Goal: Task Accomplishment & Management: Manage account settings

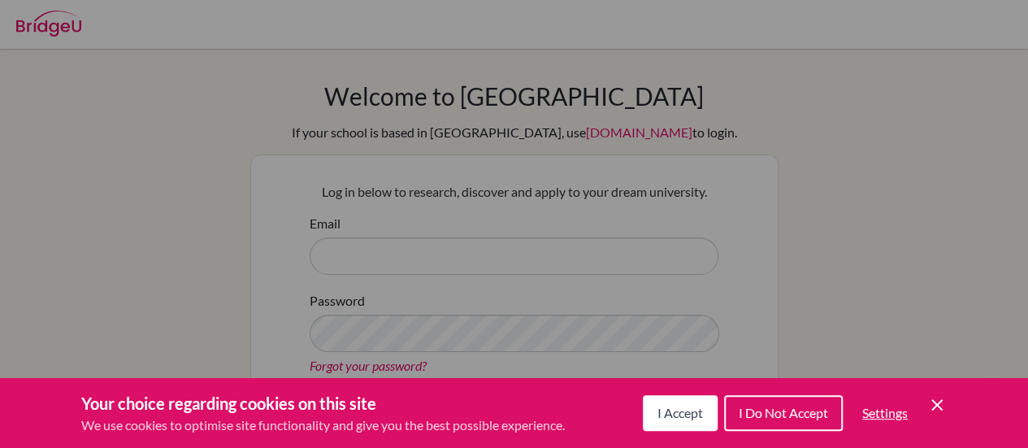
drag, startPoint x: 662, startPoint y: 414, endPoint x: 665, endPoint y: 380, distance: 33.5
click at [663, 414] on span "I Accept" at bounding box center [679, 412] width 45 height 15
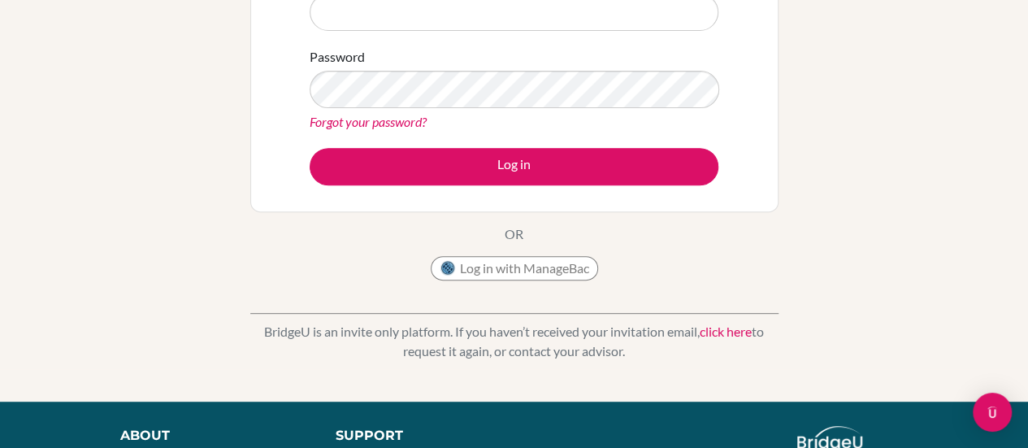
scroll to position [81, 0]
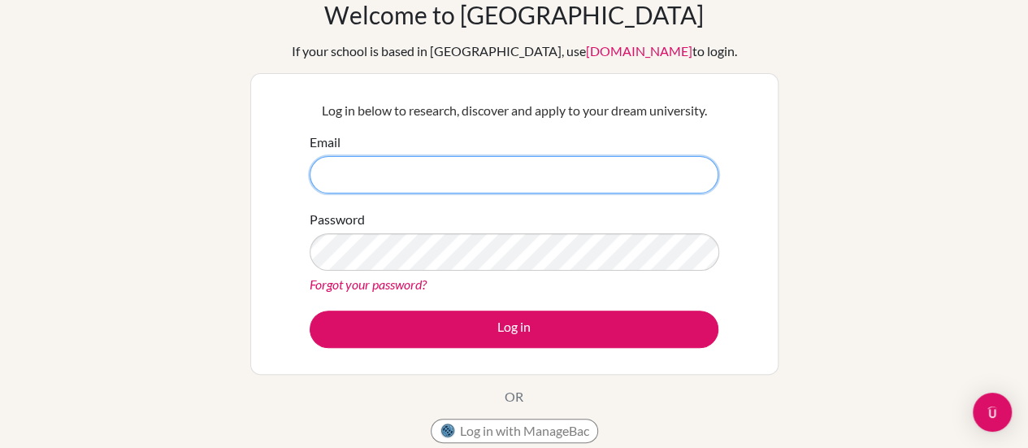
click at [442, 180] on input "Email" at bounding box center [514, 174] width 409 height 37
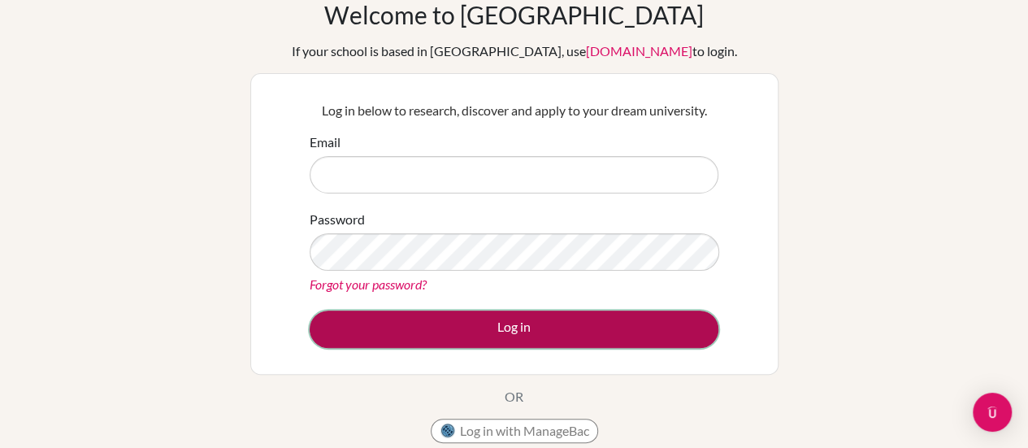
click at [478, 333] on button "Log in" at bounding box center [514, 328] width 409 height 37
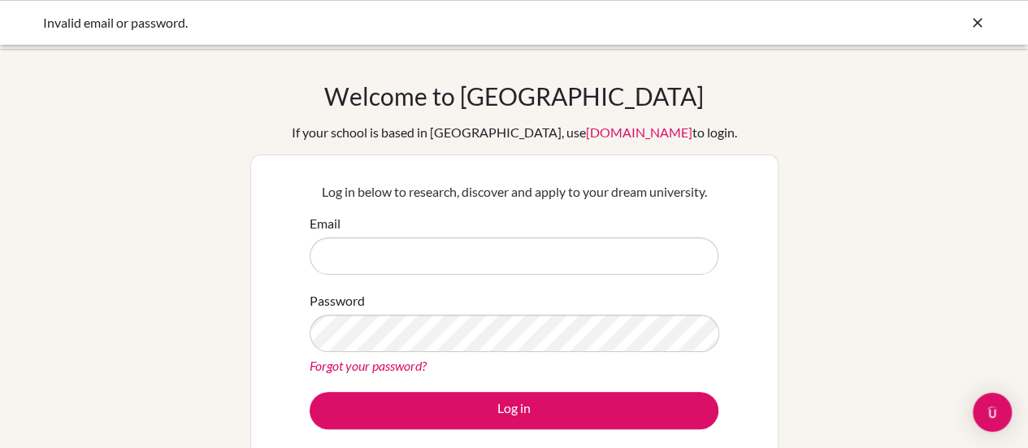
click at [424, 260] on input "Email" at bounding box center [514, 255] width 409 height 37
type input "g.h.smith@dundee.ac.uk"
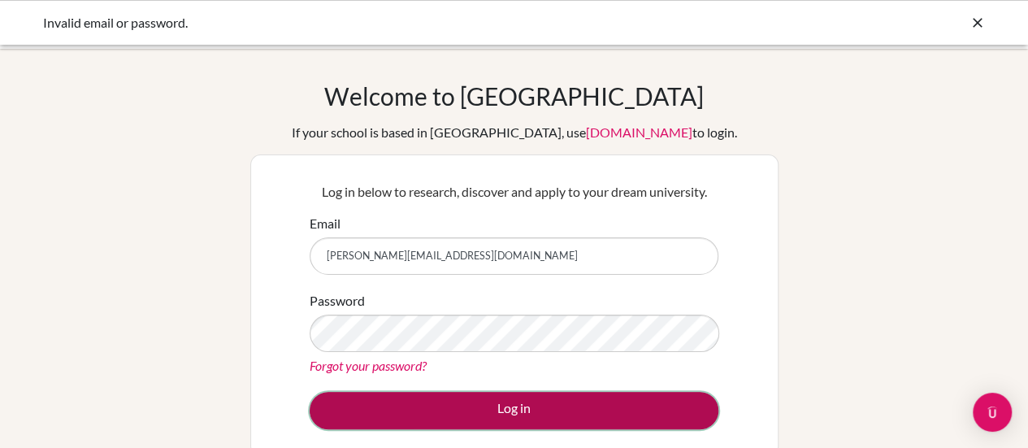
click at [542, 412] on button "Log in" at bounding box center [514, 410] width 409 height 37
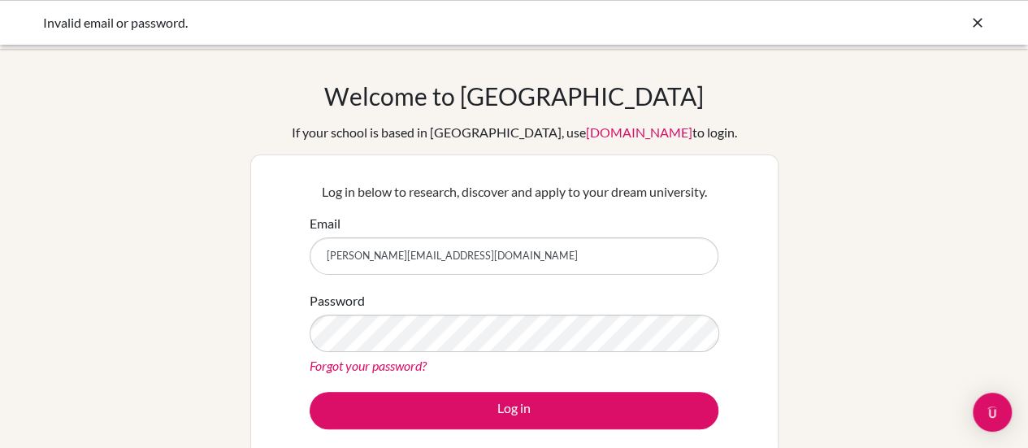
click at [303, 313] on div "Log in below to research, discover and apply to your dream university. Email g.…" at bounding box center [514, 304] width 429 height 267
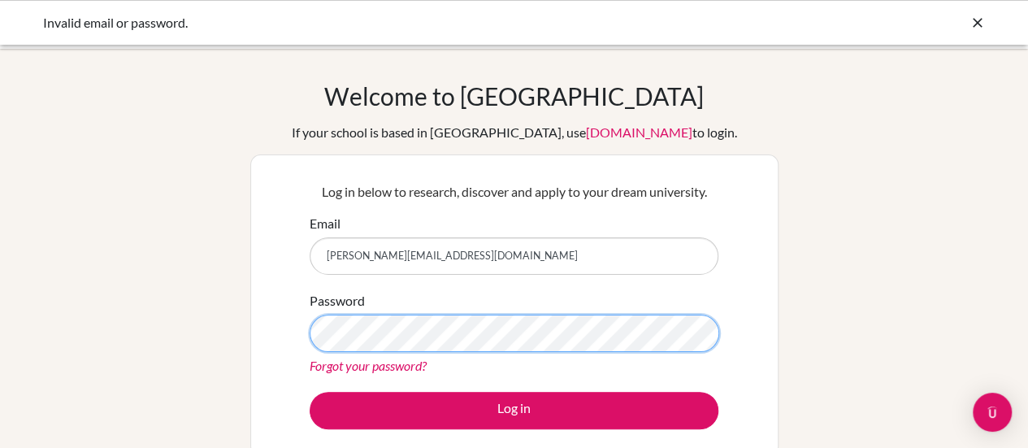
click at [310, 392] on button "Log in" at bounding box center [514, 410] width 409 height 37
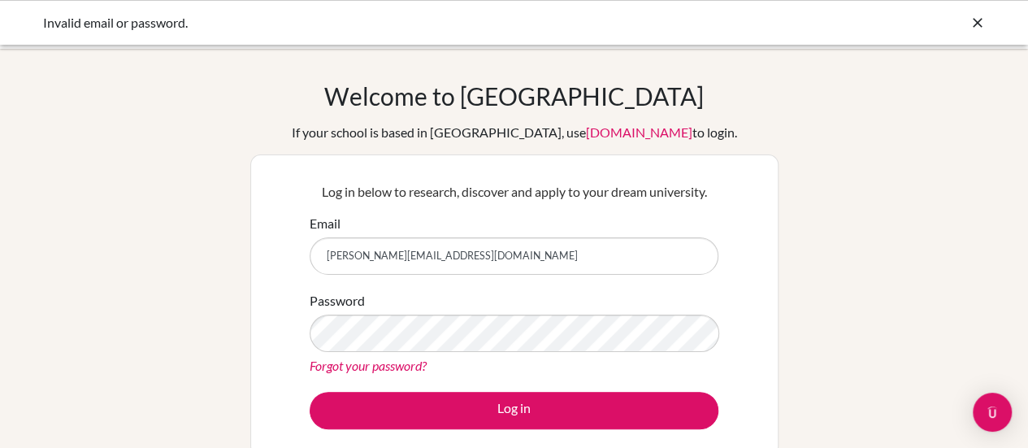
click at [245, 305] on div "Welcome to BridgeU If your school is based in China, use app.bridge-u.com.cn to…" at bounding box center [514, 346] width 1028 height 531
click at [346, 370] on link "Forgot your password?" at bounding box center [368, 364] width 117 height 15
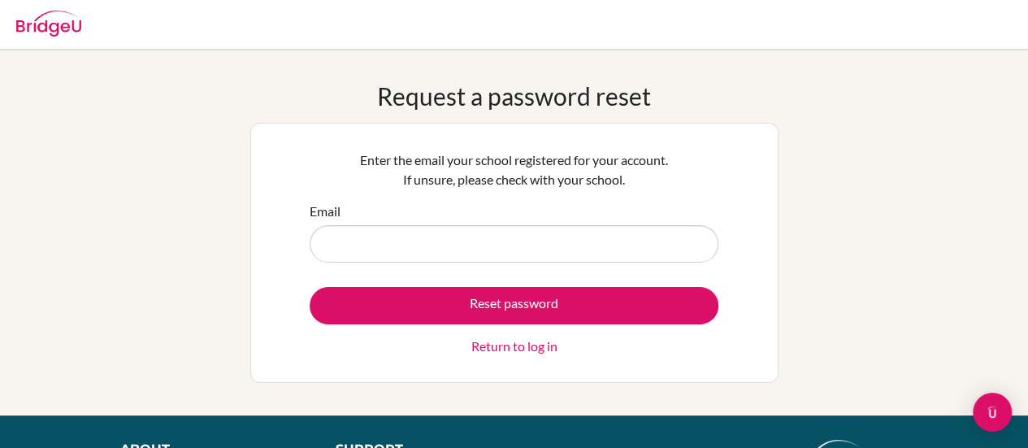
click at [399, 228] on input "Email" at bounding box center [514, 243] width 409 height 37
click at [397, 229] on input "Email" at bounding box center [514, 243] width 409 height 37
type input "[PERSON_NAME][EMAIL_ADDRESS][DOMAIN_NAME]"
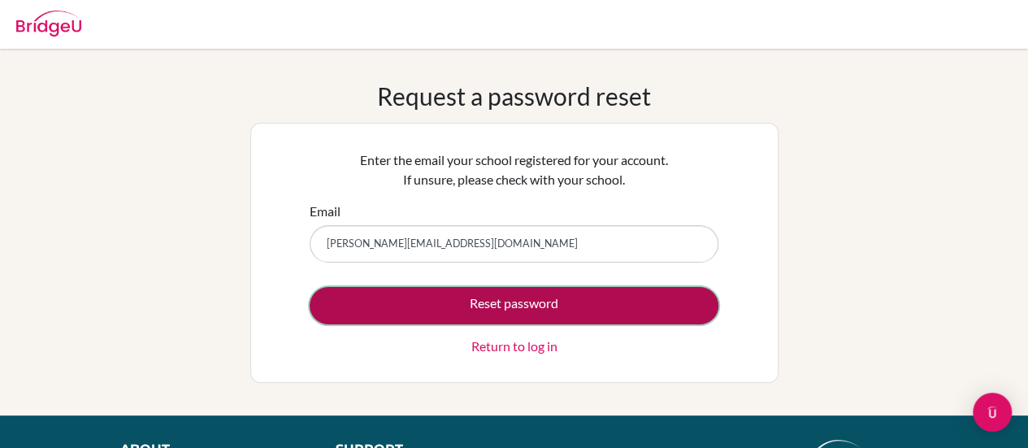
click at [439, 305] on button "Reset password" at bounding box center [514, 305] width 409 height 37
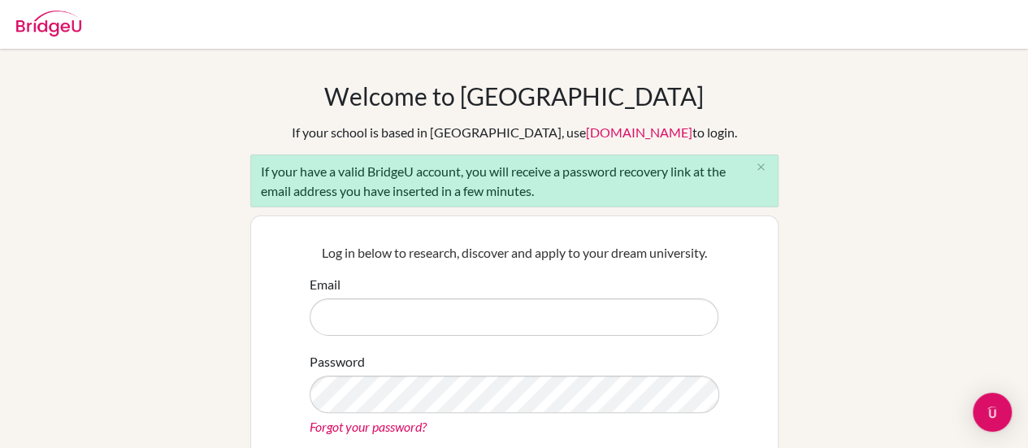
click at [762, 314] on div "Log in below to research, discover and apply to your dream university. Email Pa…" at bounding box center [514, 365] width 528 height 301
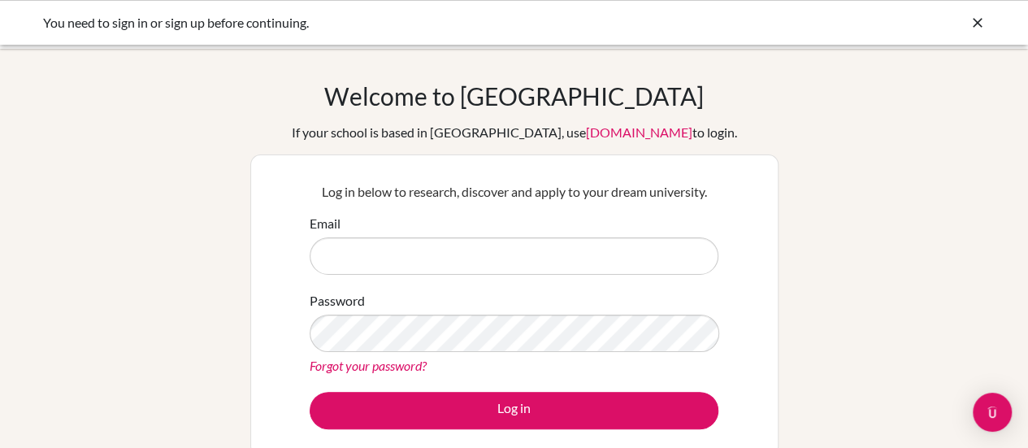
scroll to position [81, 0]
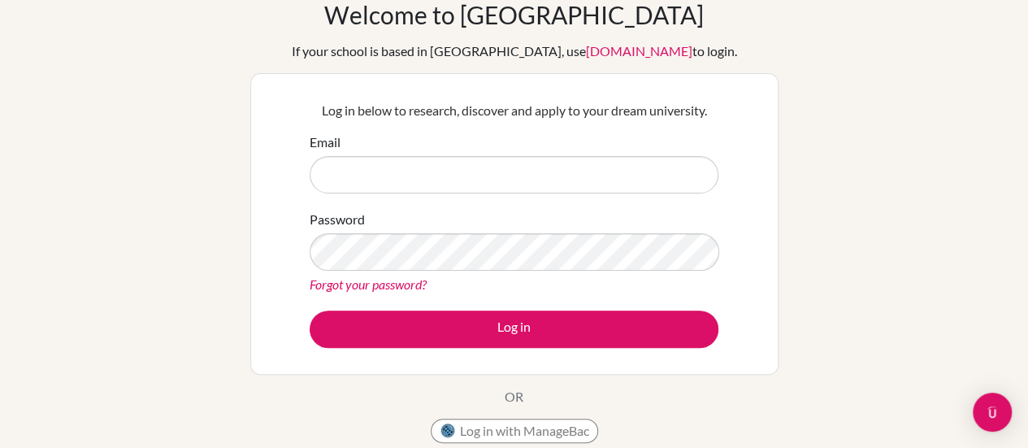
click at [424, 185] on input "Email" at bounding box center [514, 174] width 409 height 37
click at [386, 184] on input "Email" at bounding box center [514, 174] width 409 height 37
type input "[PERSON_NAME][EMAIL_ADDRESS][DOMAIN_NAME]"
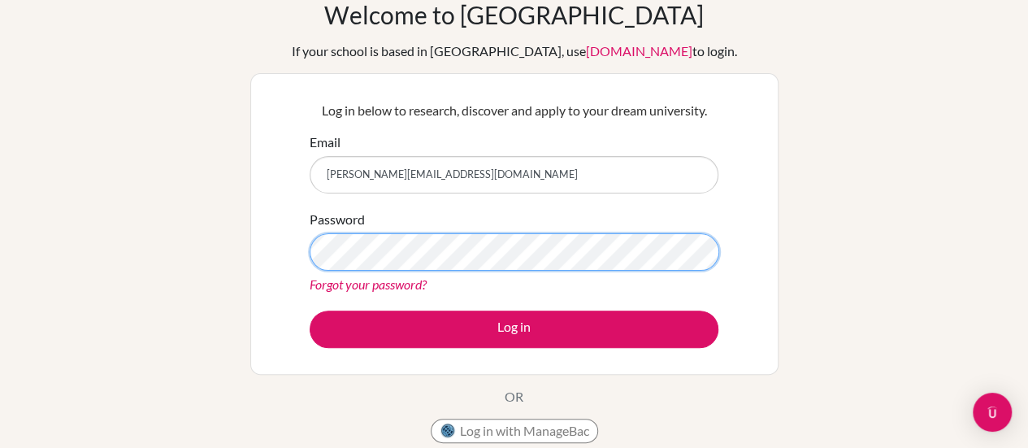
click at [310, 310] on button "Log in" at bounding box center [514, 328] width 409 height 37
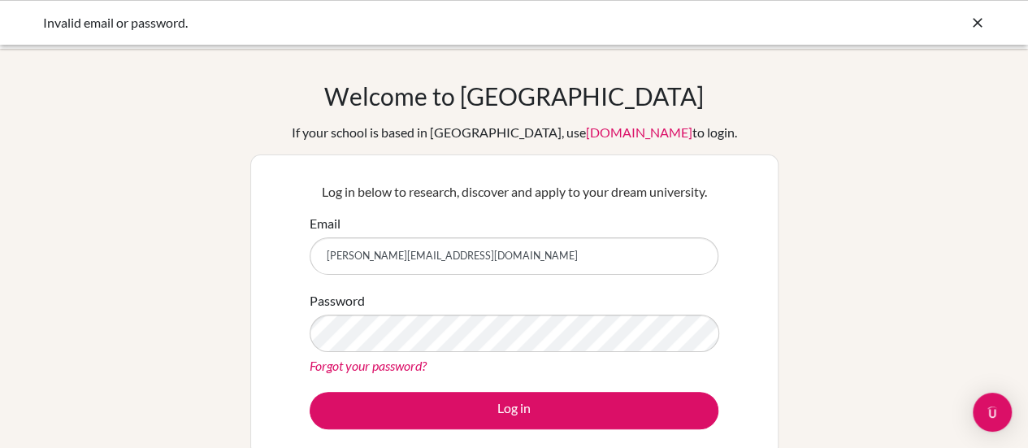
click at [312, 309] on label "Password" at bounding box center [337, 300] width 55 height 19
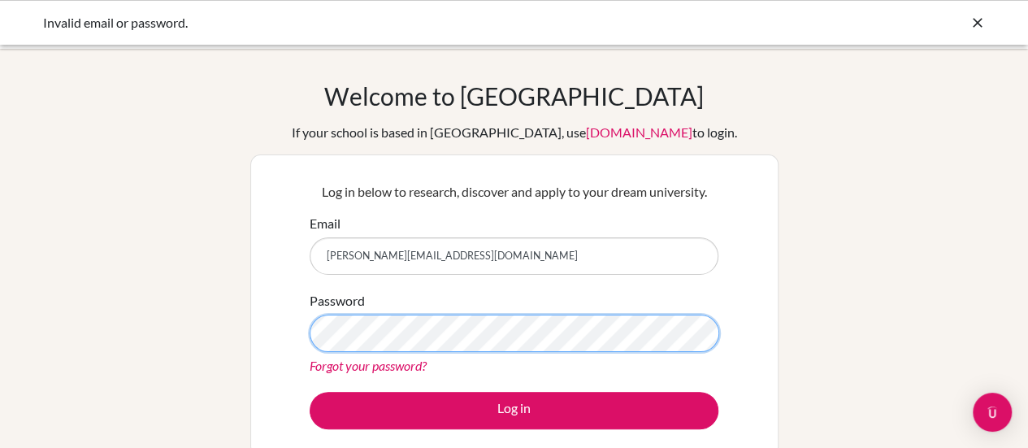
scroll to position [244, 0]
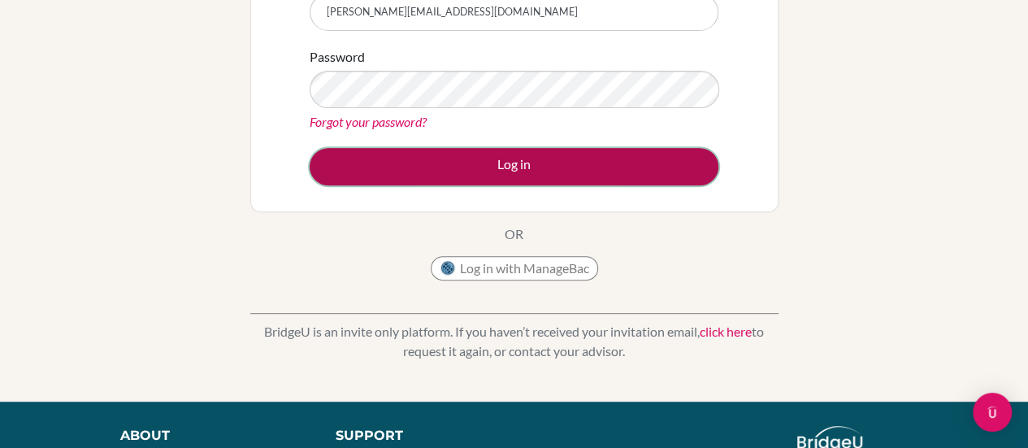
click at [532, 171] on button "Log in" at bounding box center [514, 166] width 409 height 37
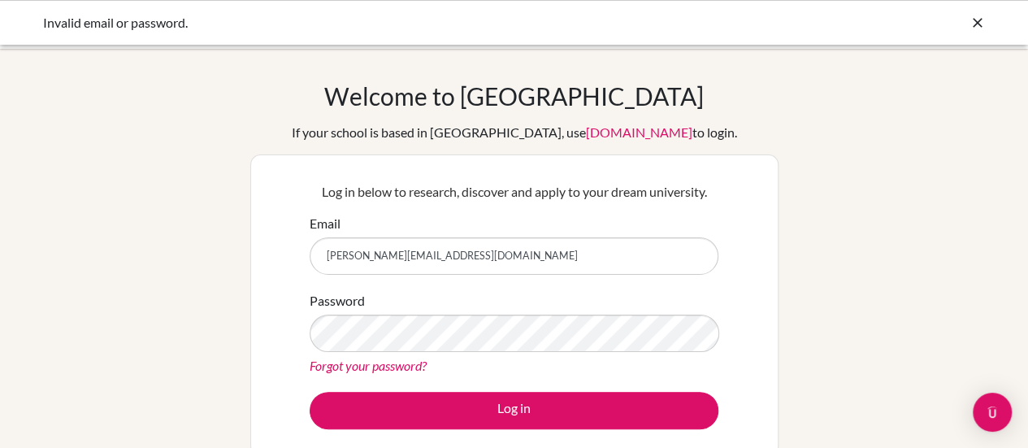
scroll to position [406, 0]
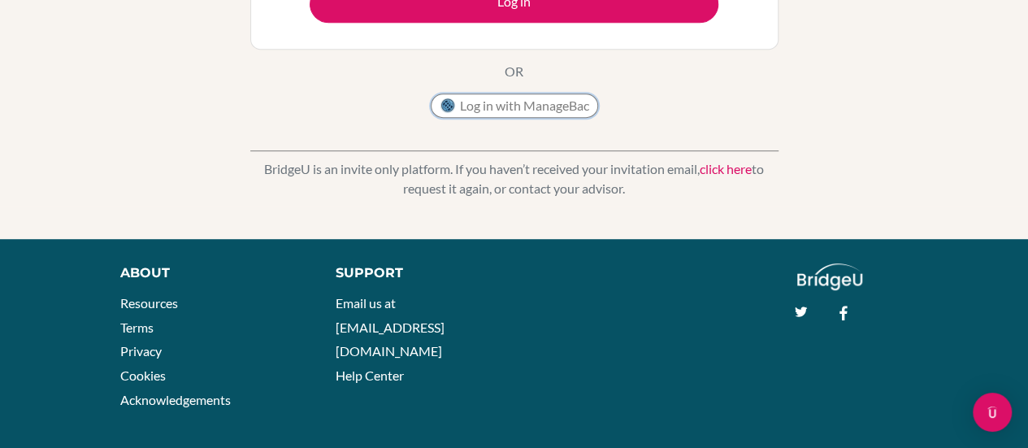
click at [509, 102] on button "Log in with ManageBac" at bounding box center [514, 105] width 167 height 24
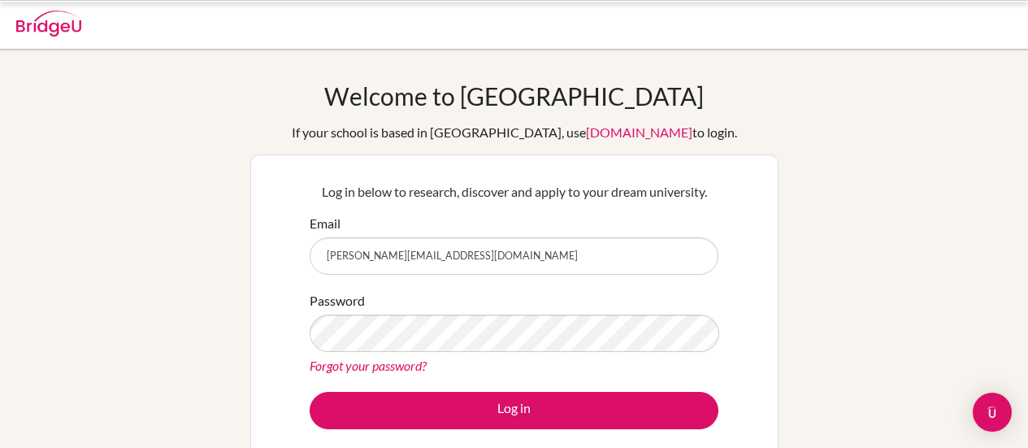
scroll to position [236, 0]
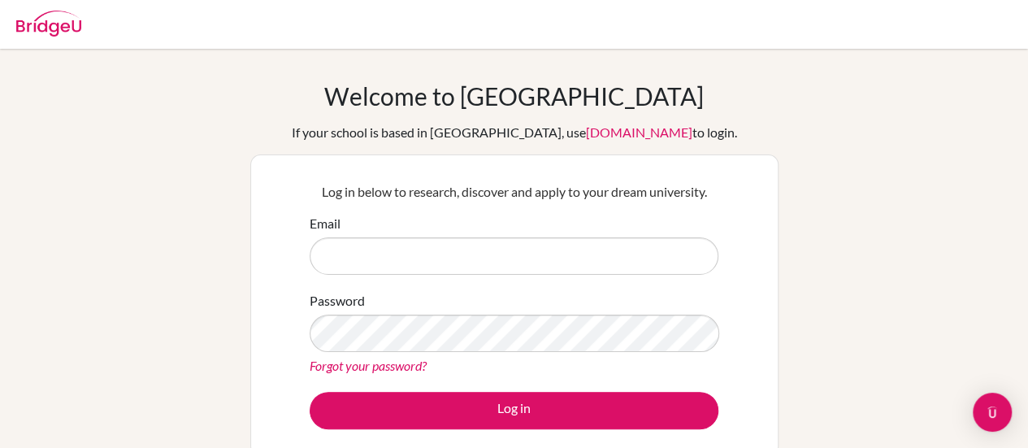
click at [65, 30] on img at bounding box center [48, 24] width 65 height 26
